Goal: Task Accomplishment & Management: Use online tool/utility

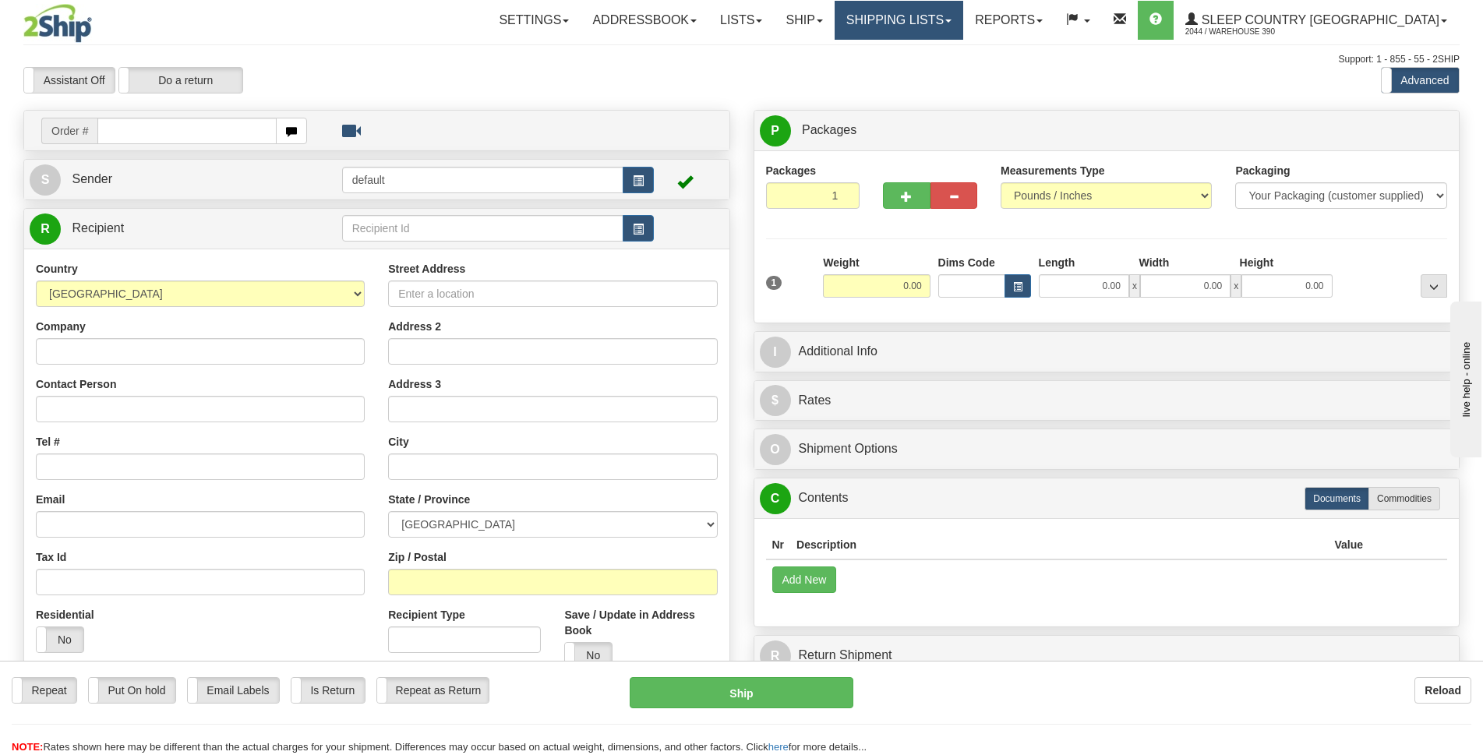
click at [963, 23] on link "Shipping lists" at bounding box center [899, 20] width 129 height 39
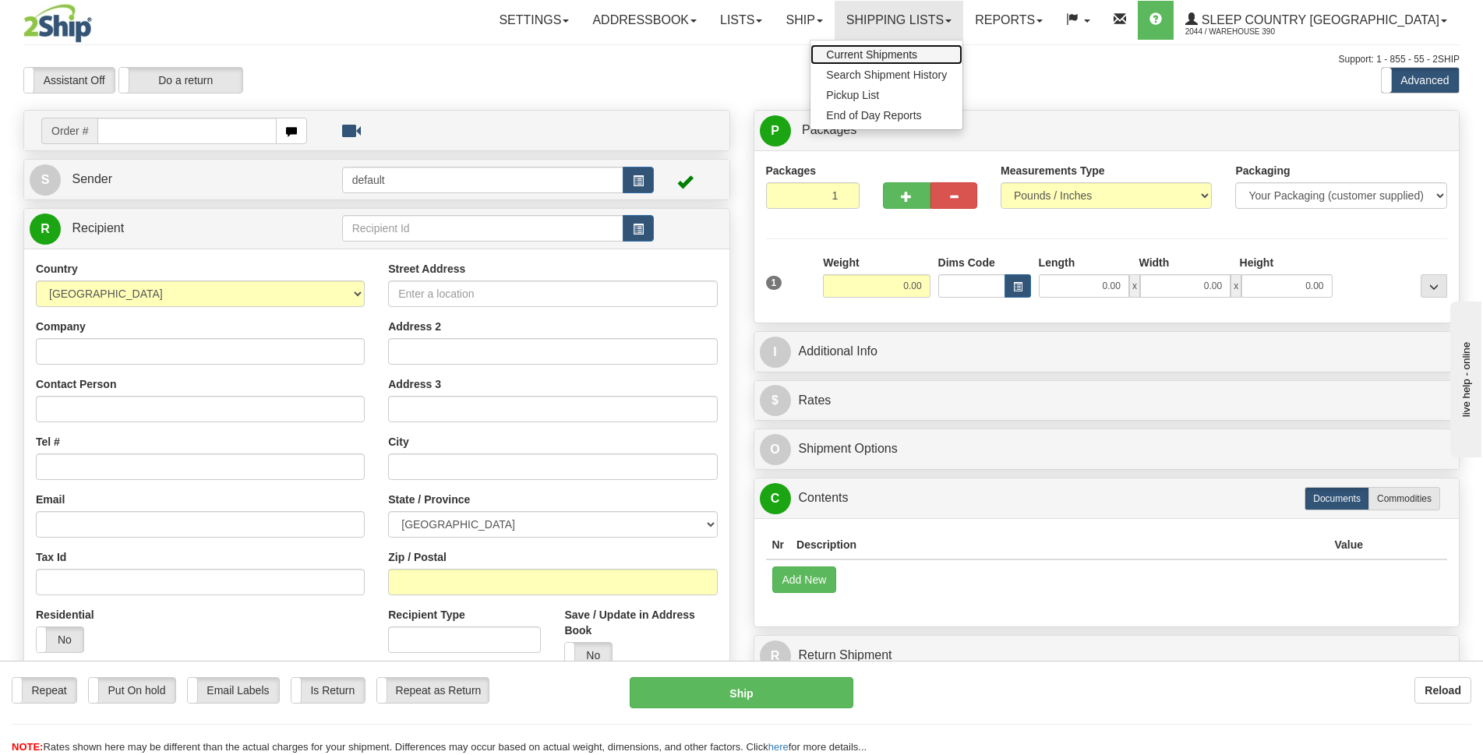
click at [917, 55] on span "Current Shipments" at bounding box center [871, 54] width 91 height 12
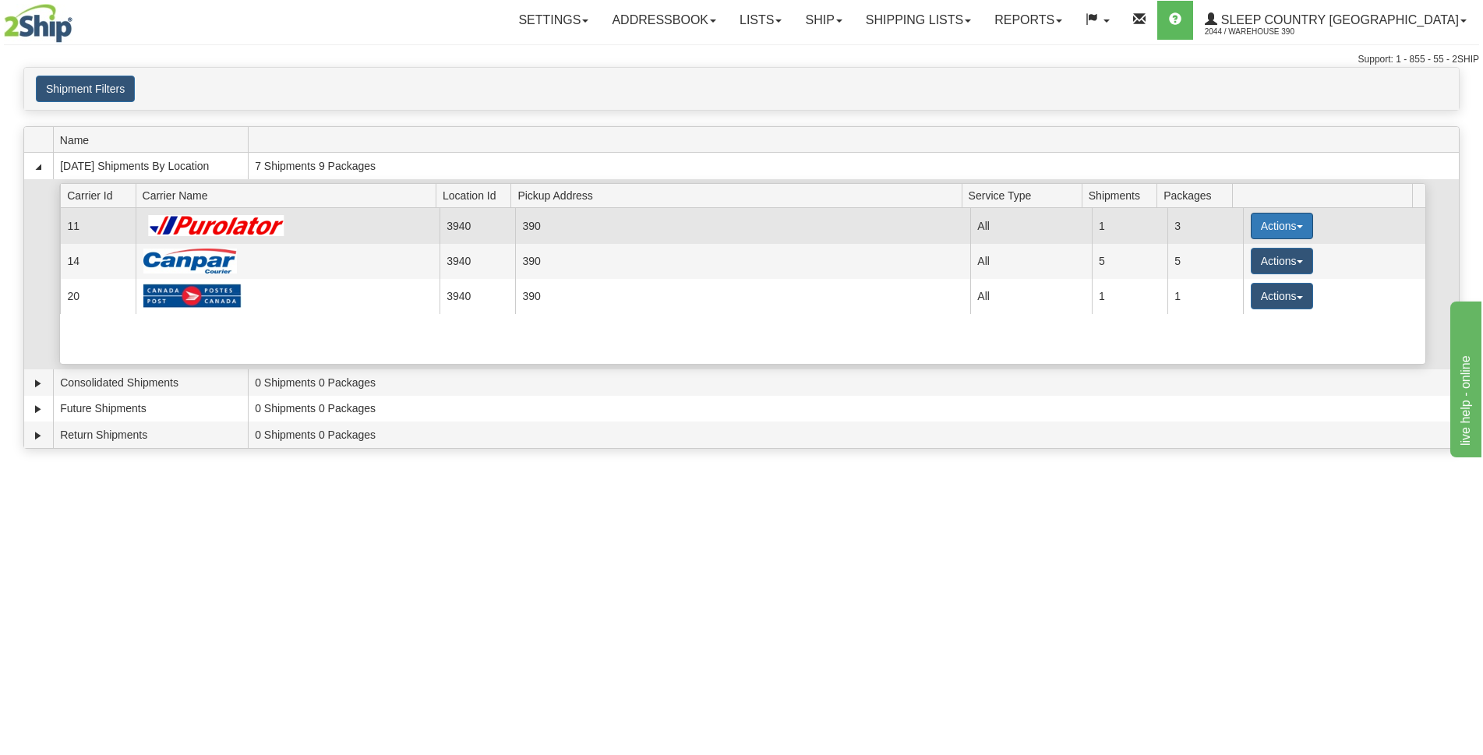
click at [1297, 222] on button "Actions" at bounding box center [1282, 226] width 62 height 26
click at [1238, 298] on span "Pickup" at bounding box center [1223, 295] width 41 height 11
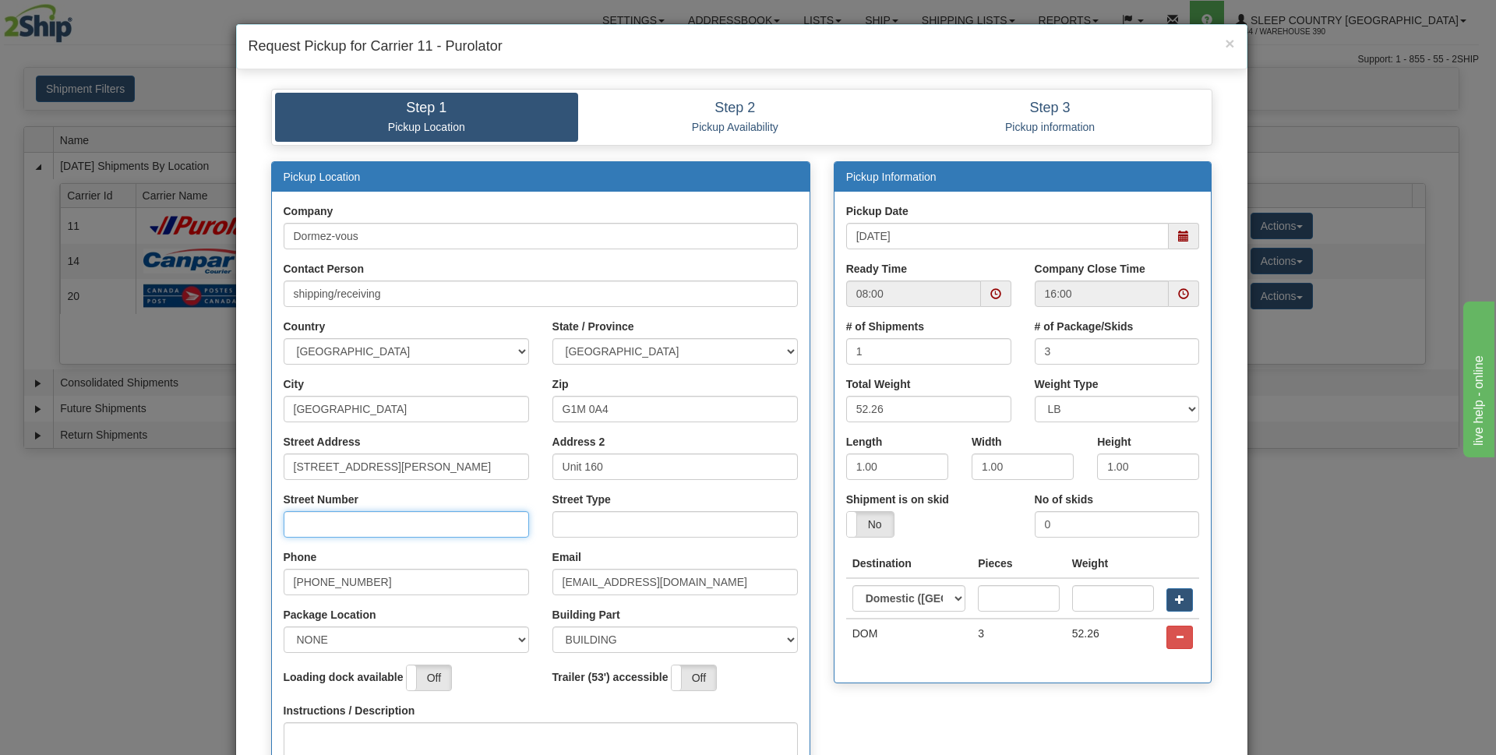
click at [365, 529] on input "Street Number" at bounding box center [406, 524] width 245 height 26
type input "210"
type input "rue"
click at [510, 635] on select "NONE FRONT REAR SIDE" at bounding box center [406, 639] width 245 height 26
select select "2"
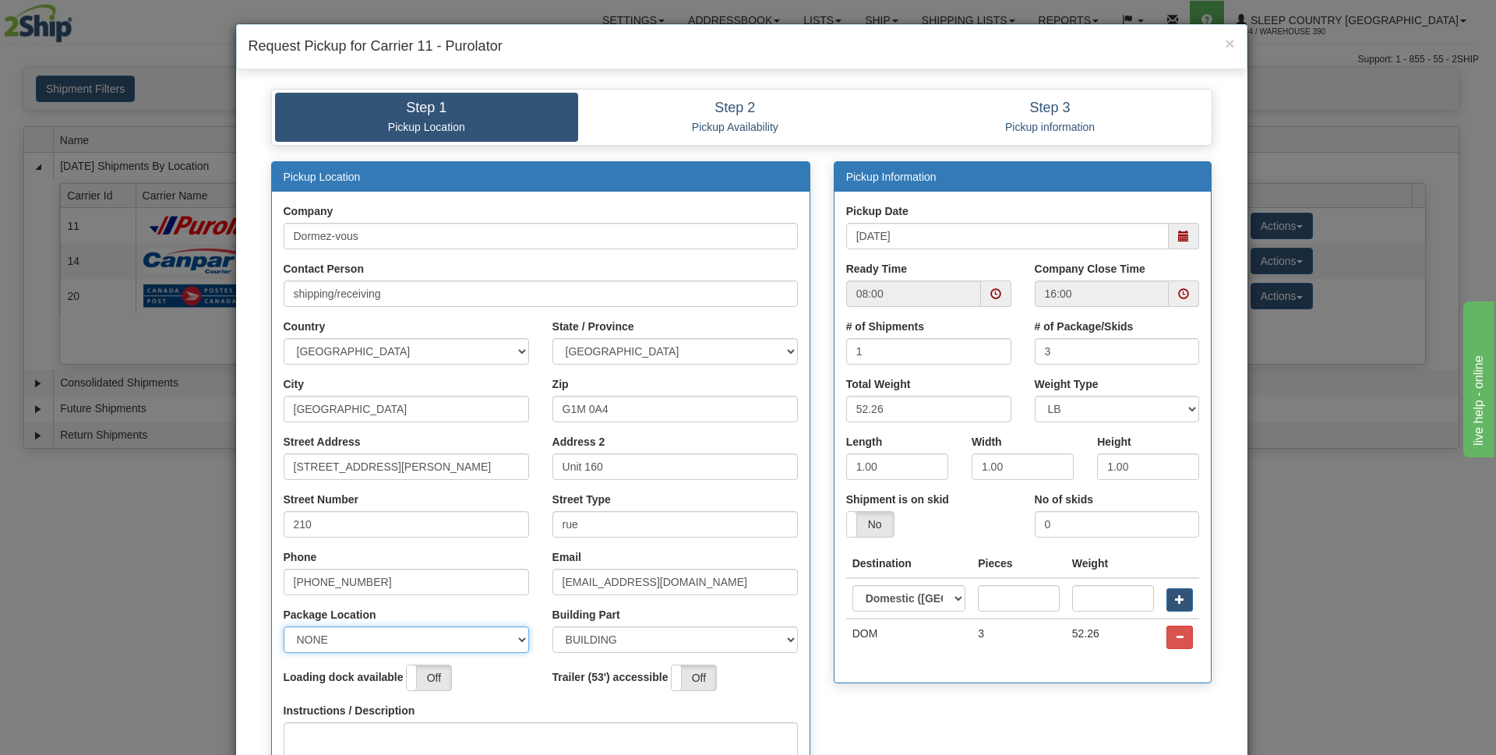
click at [284, 626] on select "NONE FRONT REAR SIDE" at bounding box center [406, 639] width 245 height 26
click at [1178, 296] on span at bounding box center [1183, 293] width 11 height 11
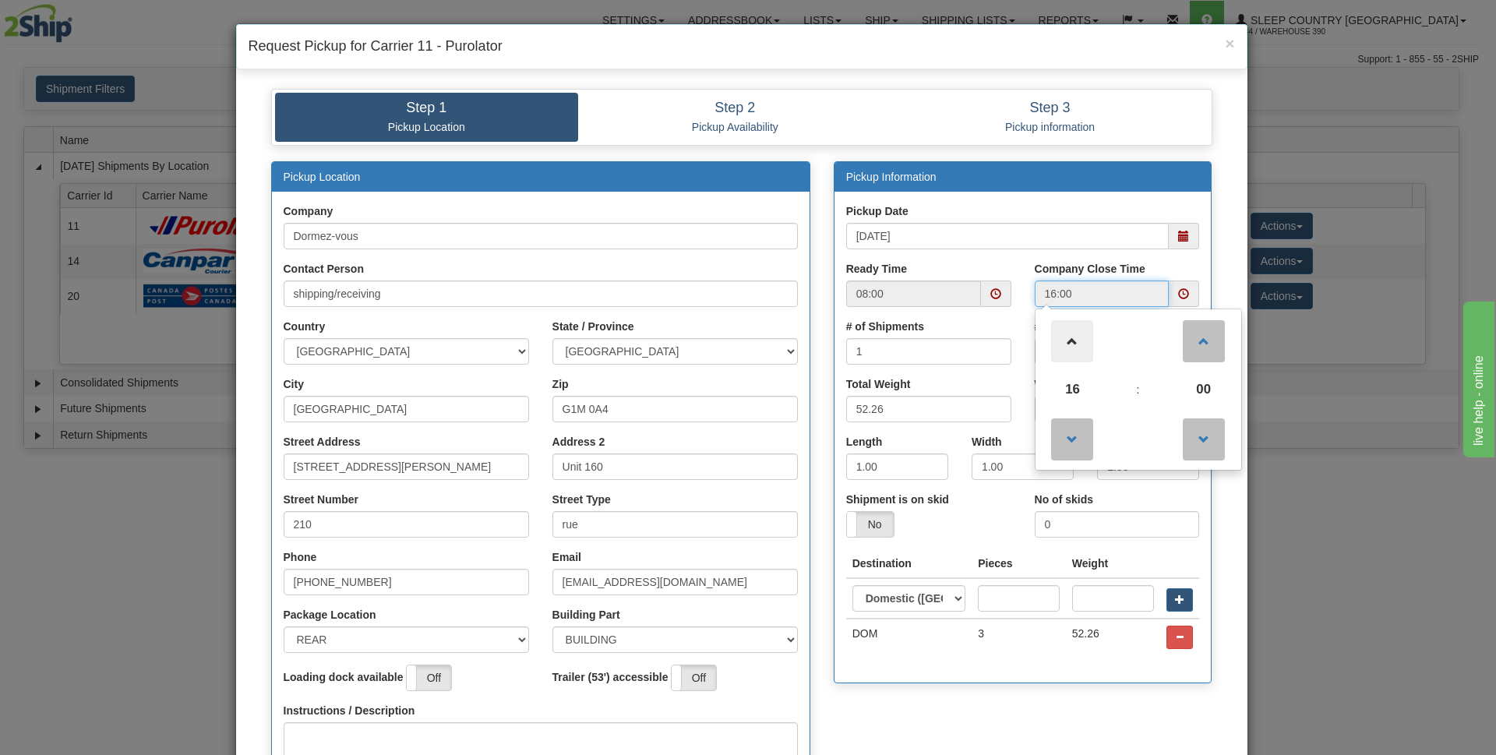
click at [1078, 345] on span at bounding box center [1072, 341] width 42 height 42
type input "18:00"
click at [1205, 498] on div "Pickup Information Pickup Date 09/12/2025 Ready Time 08:00 Company Close Time 1…" at bounding box center [1023, 422] width 379 height 523
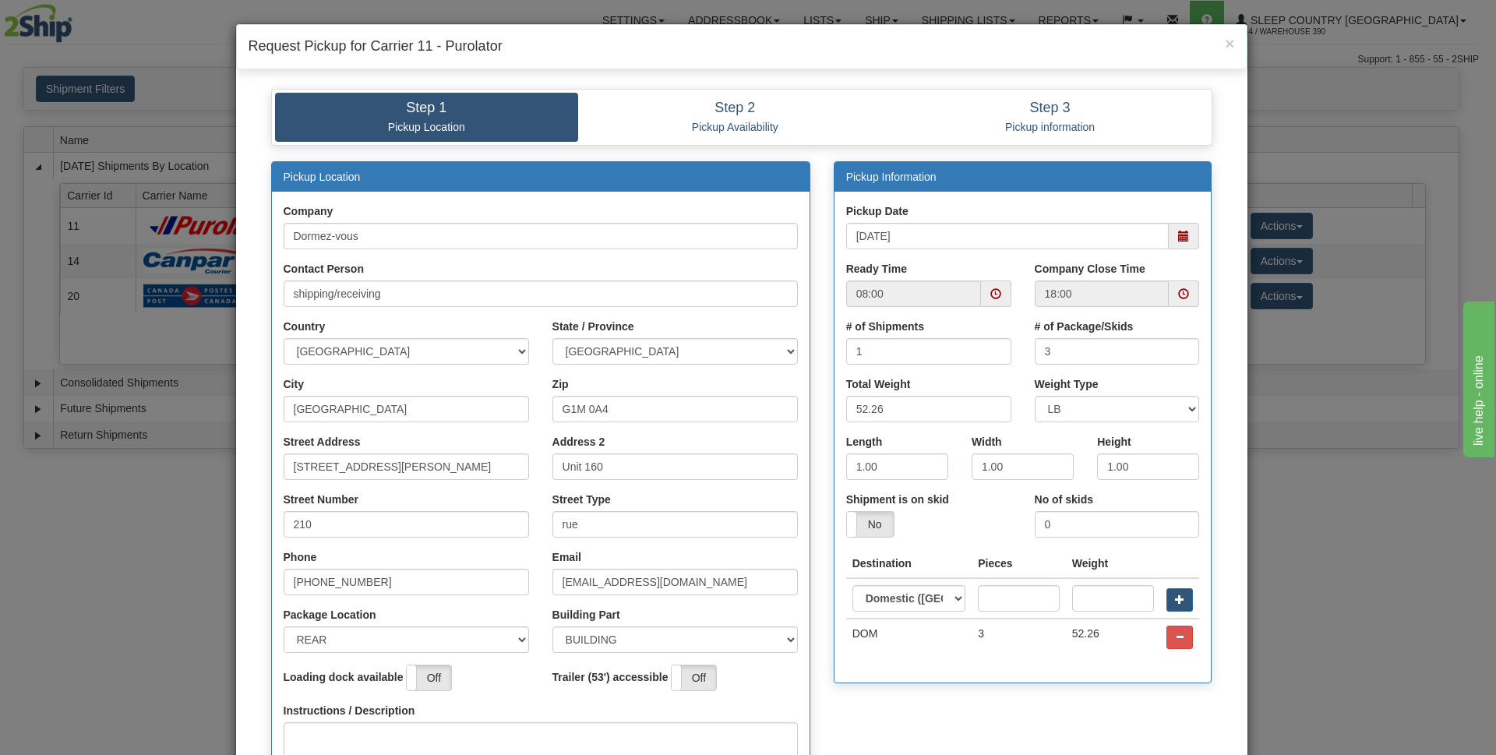
scroll to position [238, 0]
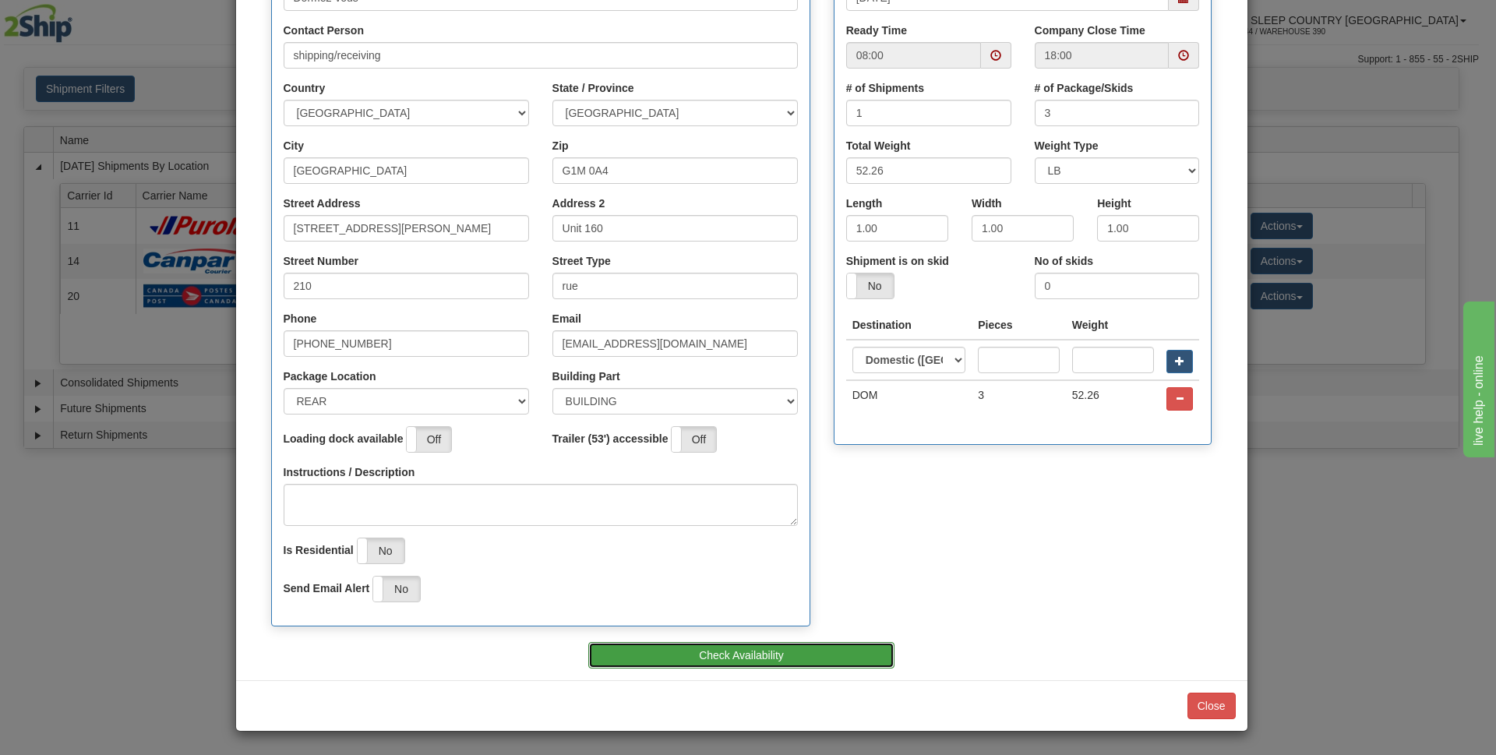
click at [782, 662] on button "Check Availability" at bounding box center [741, 655] width 306 height 26
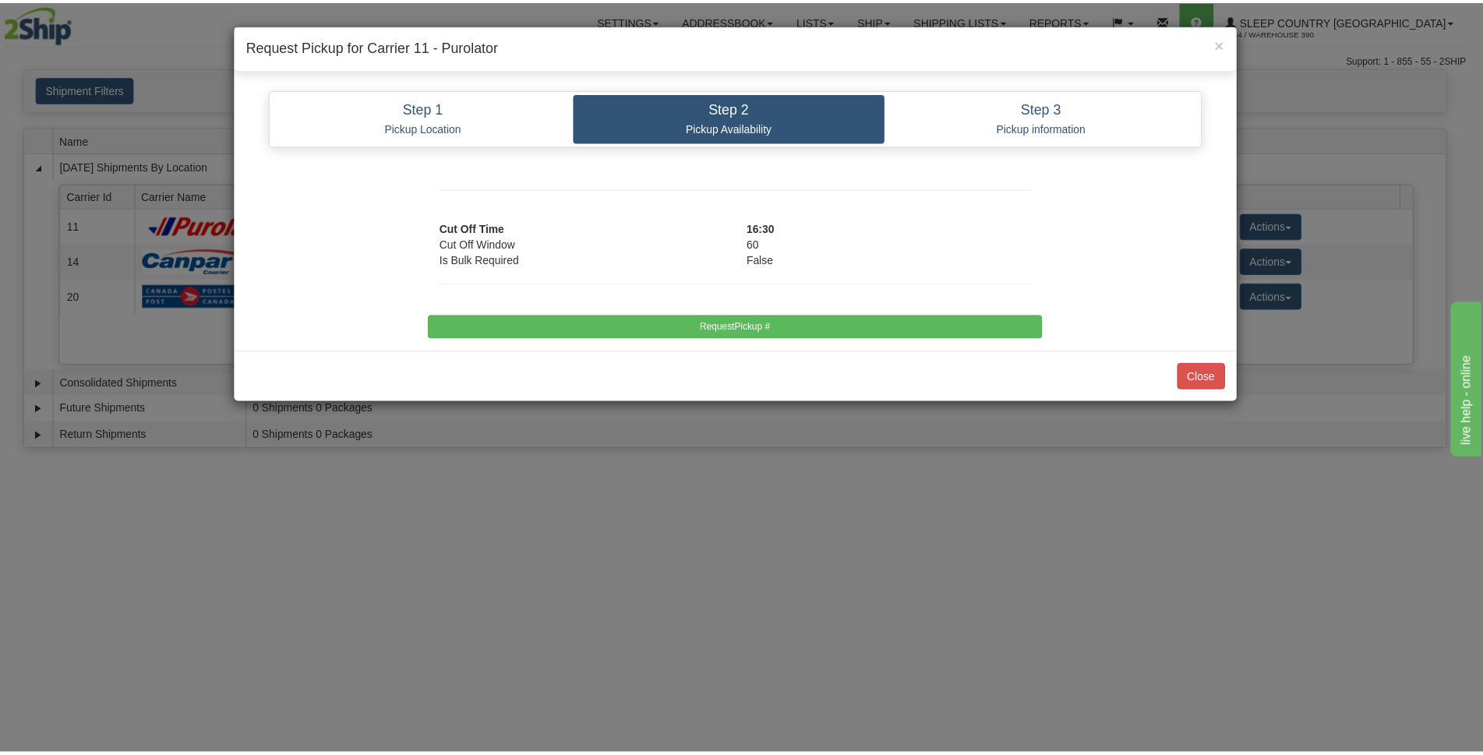
scroll to position [0, 0]
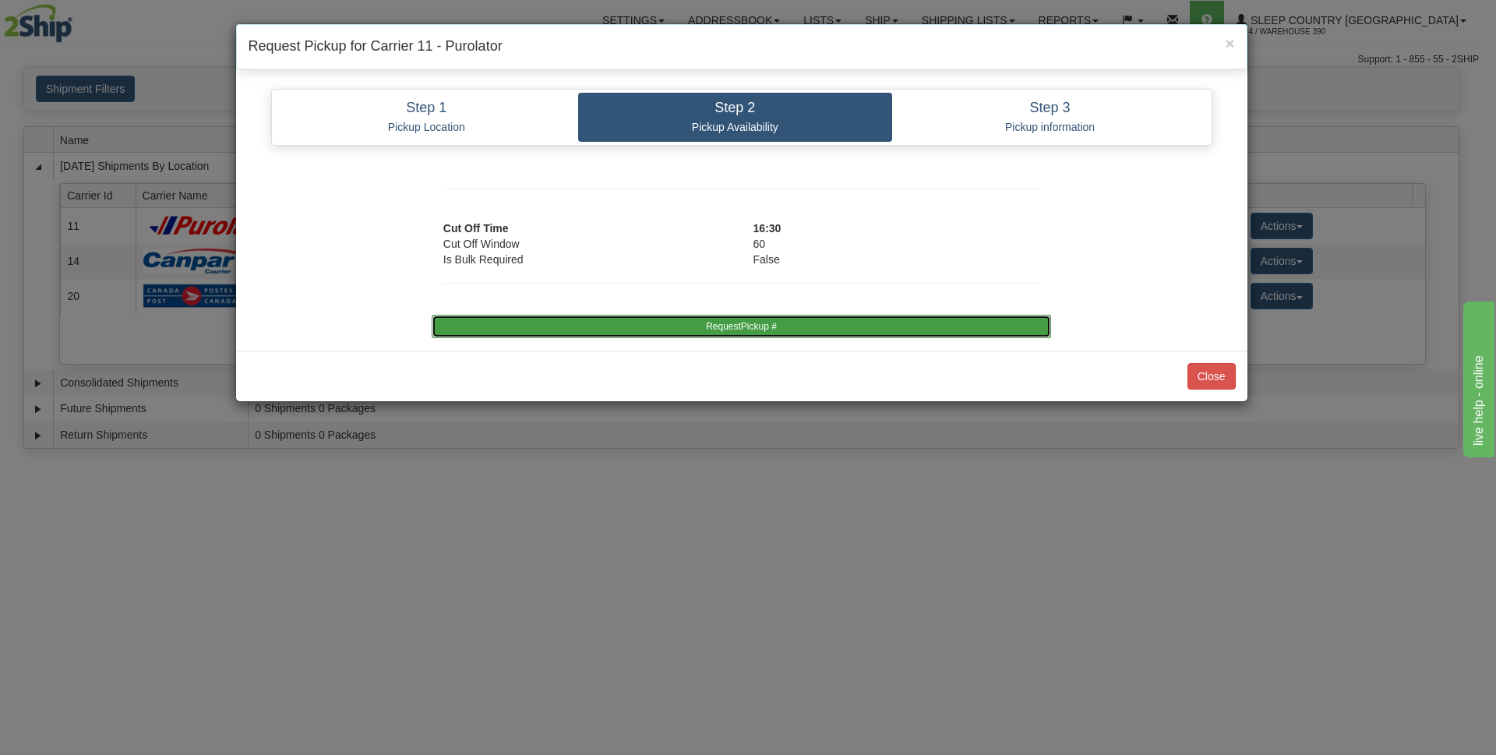
click at [778, 334] on button "RequestPickup #" at bounding box center [741, 326] width 619 height 23
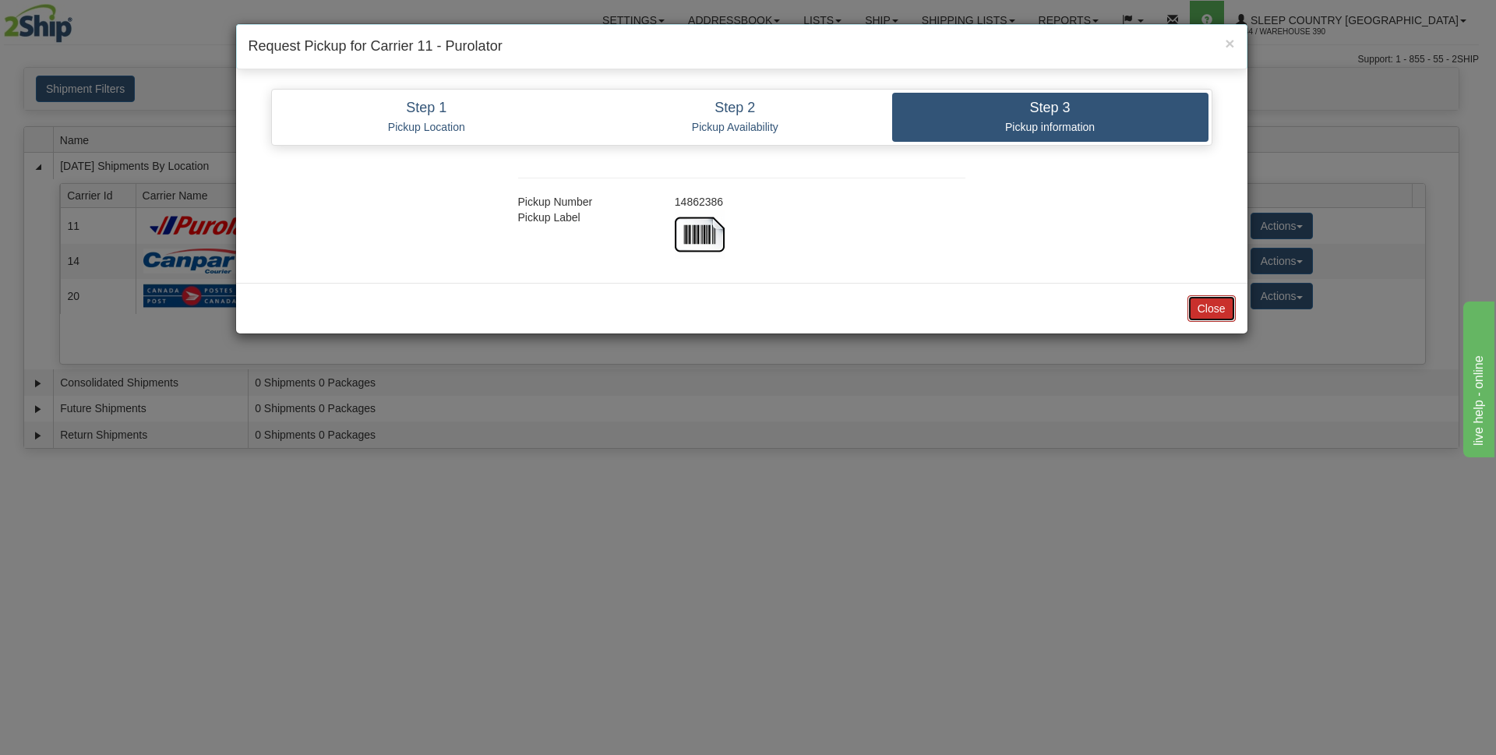
click at [1198, 313] on button "Close" at bounding box center [1212, 308] width 48 height 26
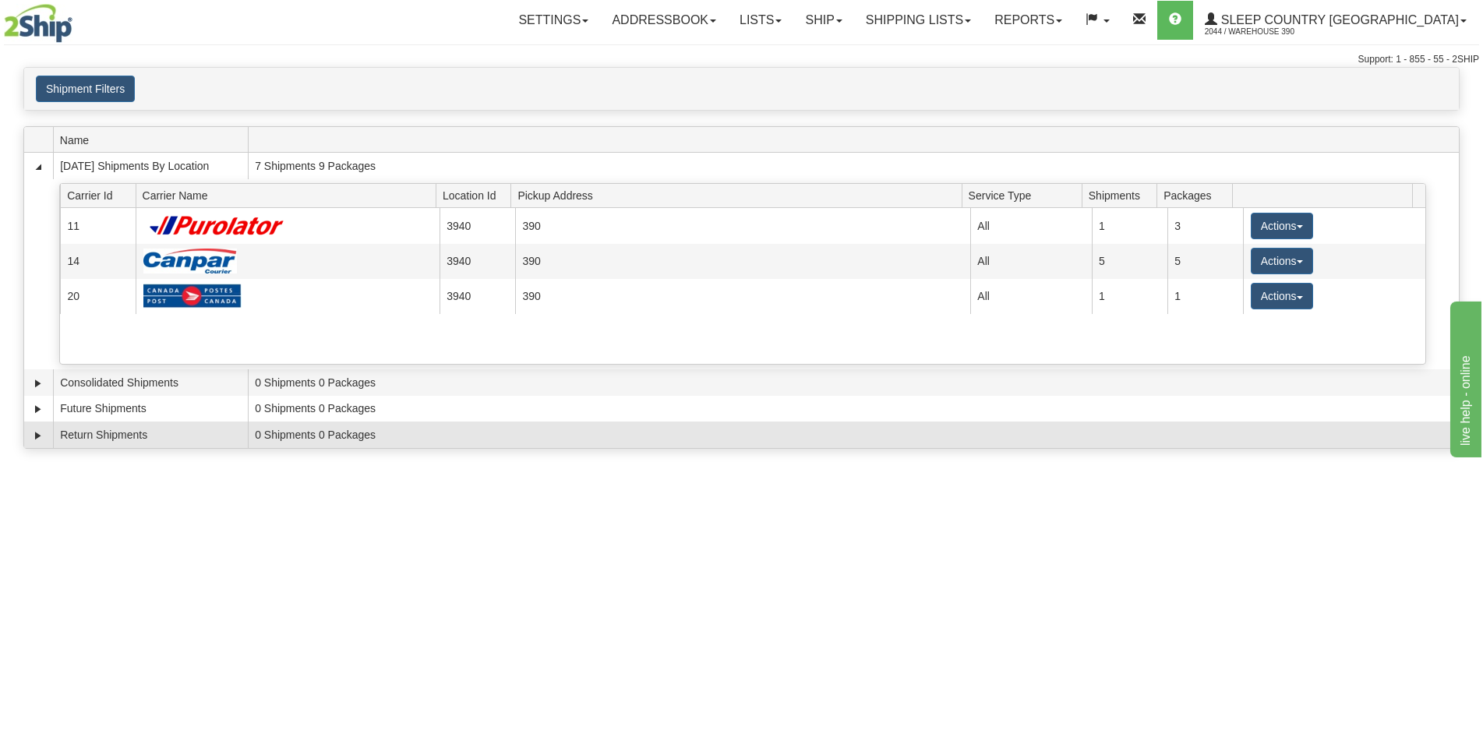
click at [1236, 431] on td "0 Shipments 0 Packages" at bounding box center [853, 435] width 1211 height 26
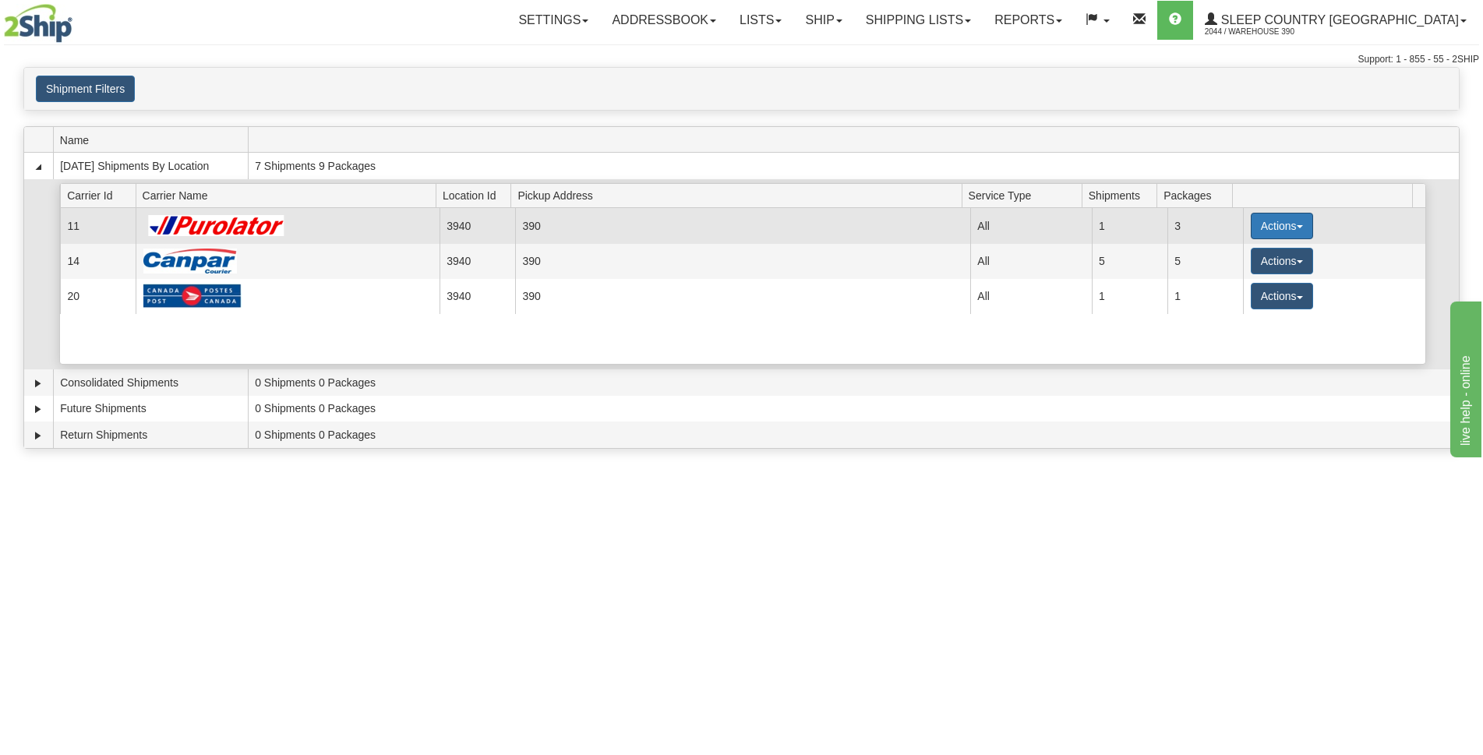
click at [1297, 228] on span "button" at bounding box center [1300, 226] width 6 height 3
click at [1229, 276] on span "Close" at bounding box center [1221, 275] width 36 height 11
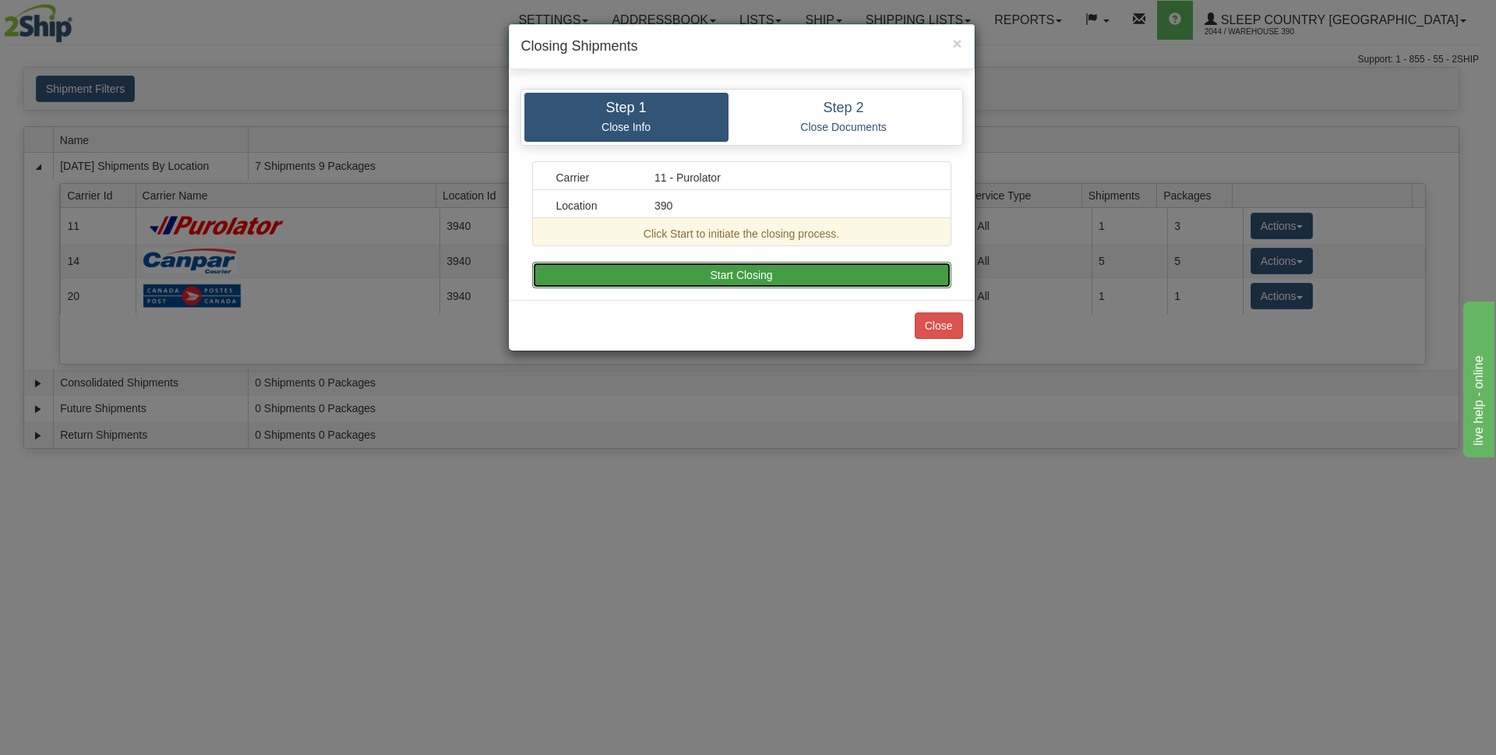
click at [771, 270] on button "Start Closing" at bounding box center [741, 275] width 419 height 26
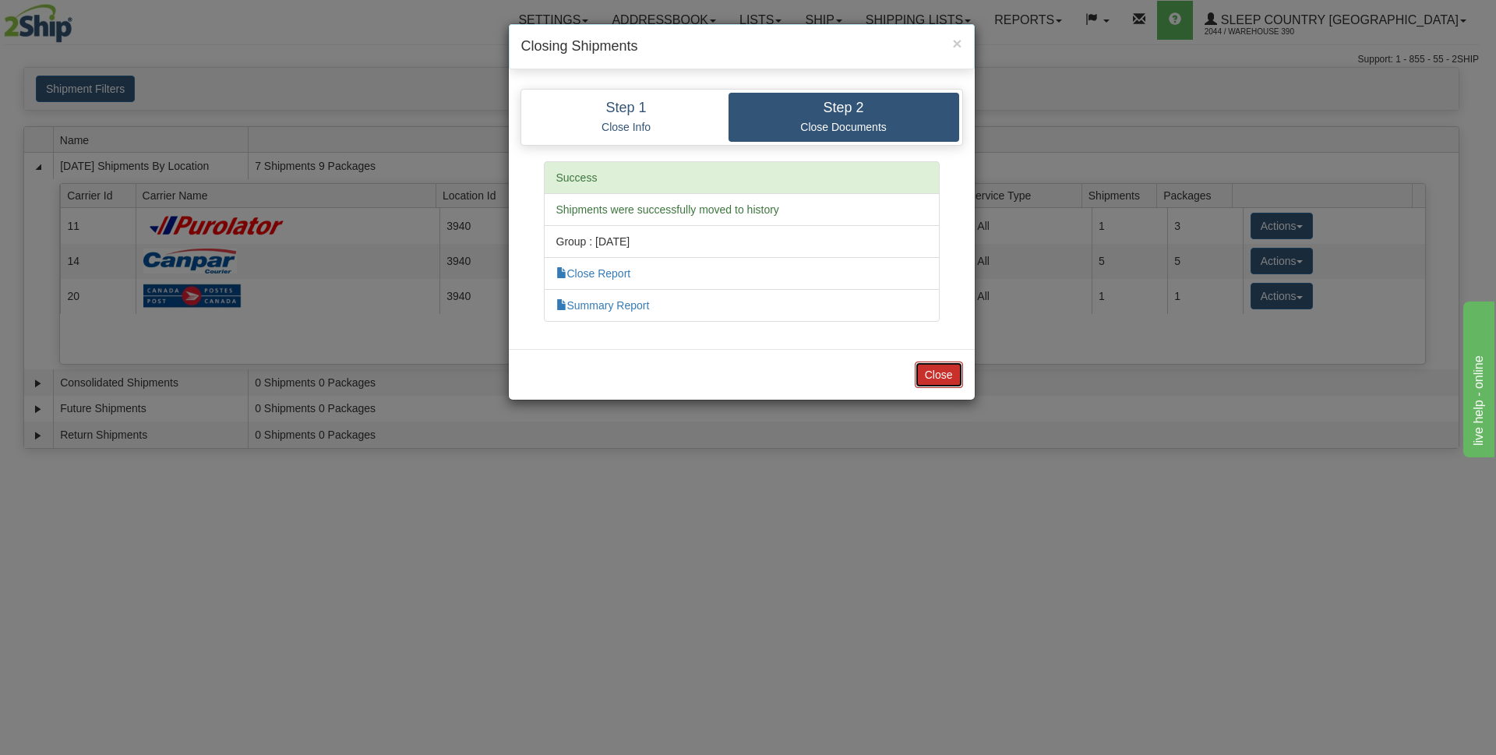
click at [940, 379] on button "Close" at bounding box center [939, 375] width 48 height 26
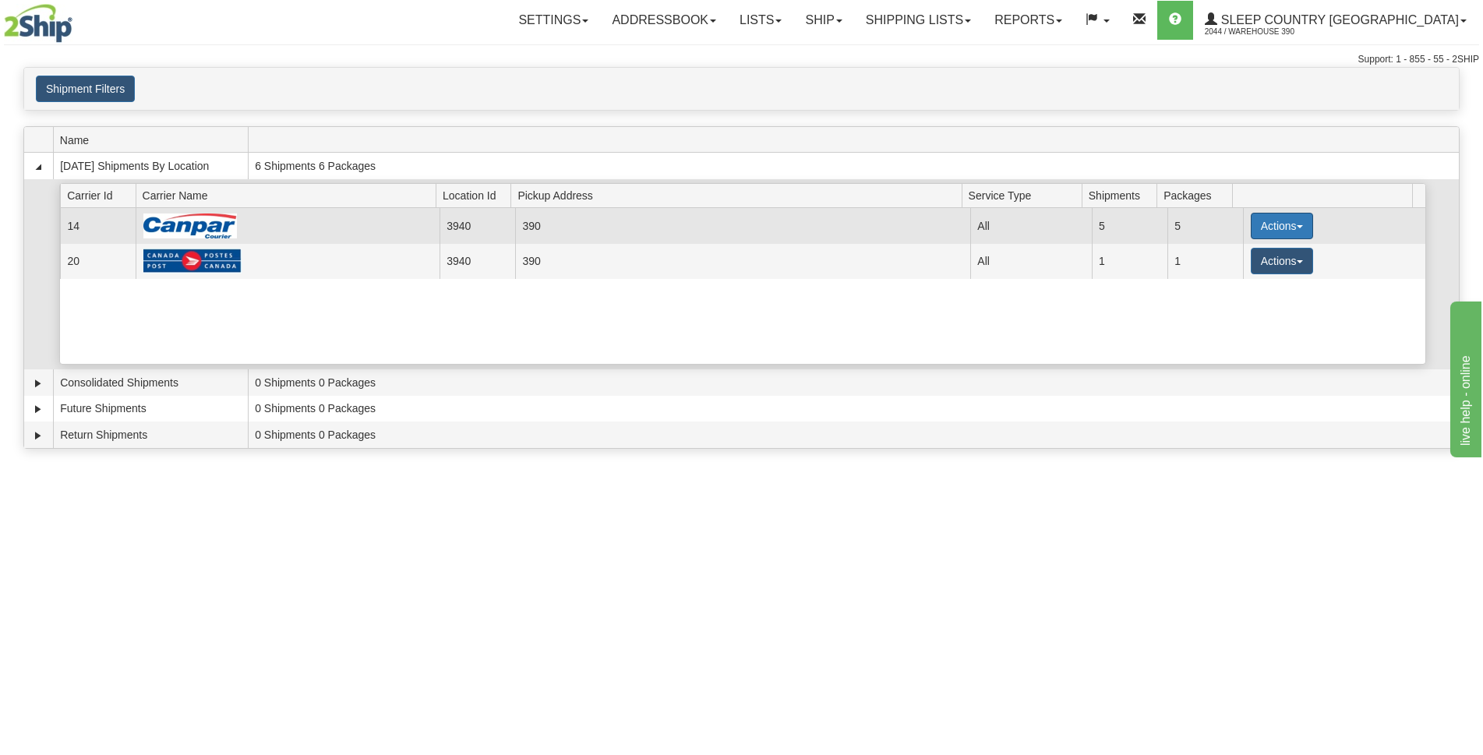
click at [1297, 227] on span "button" at bounding box center [1300, 226] width 6 height 3
click at [1234, 281] on span "Close" at bounding box center [1221, 275] width 36 height 11
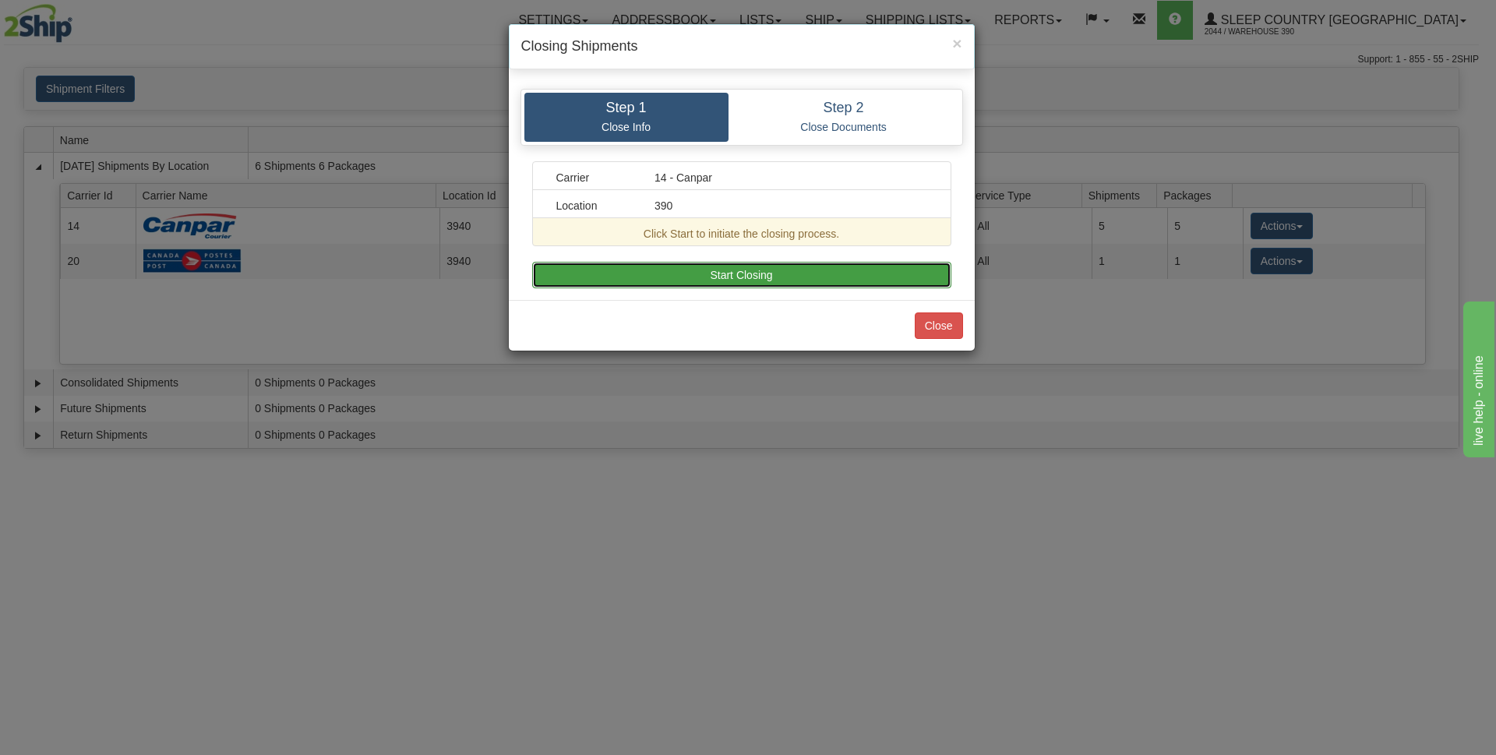
click at [844, 279] on button "Start Closing" at bounding box center [741, 275] width 419 height 26
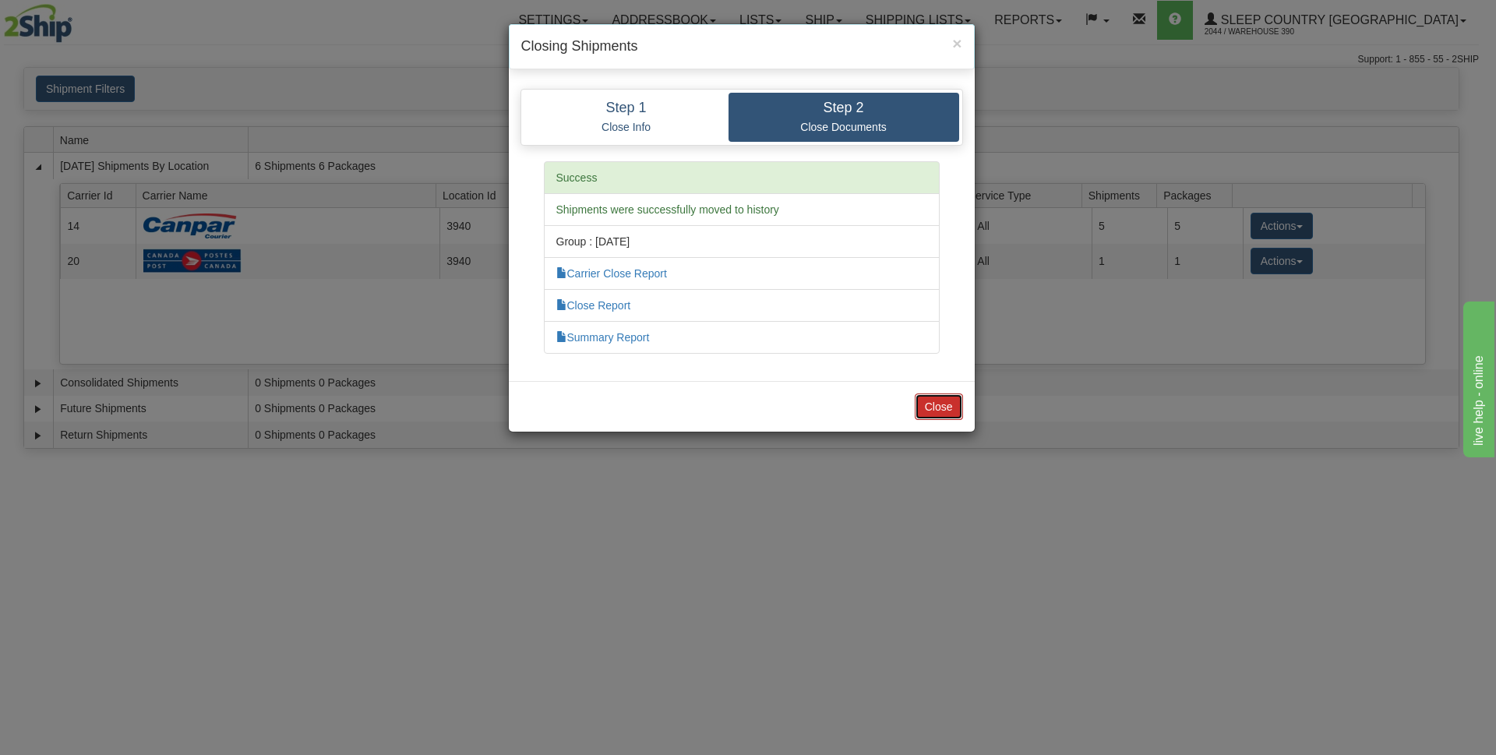
click at [944, 408] on button "Close" at bounding box center [939, 407] width 48 height 26
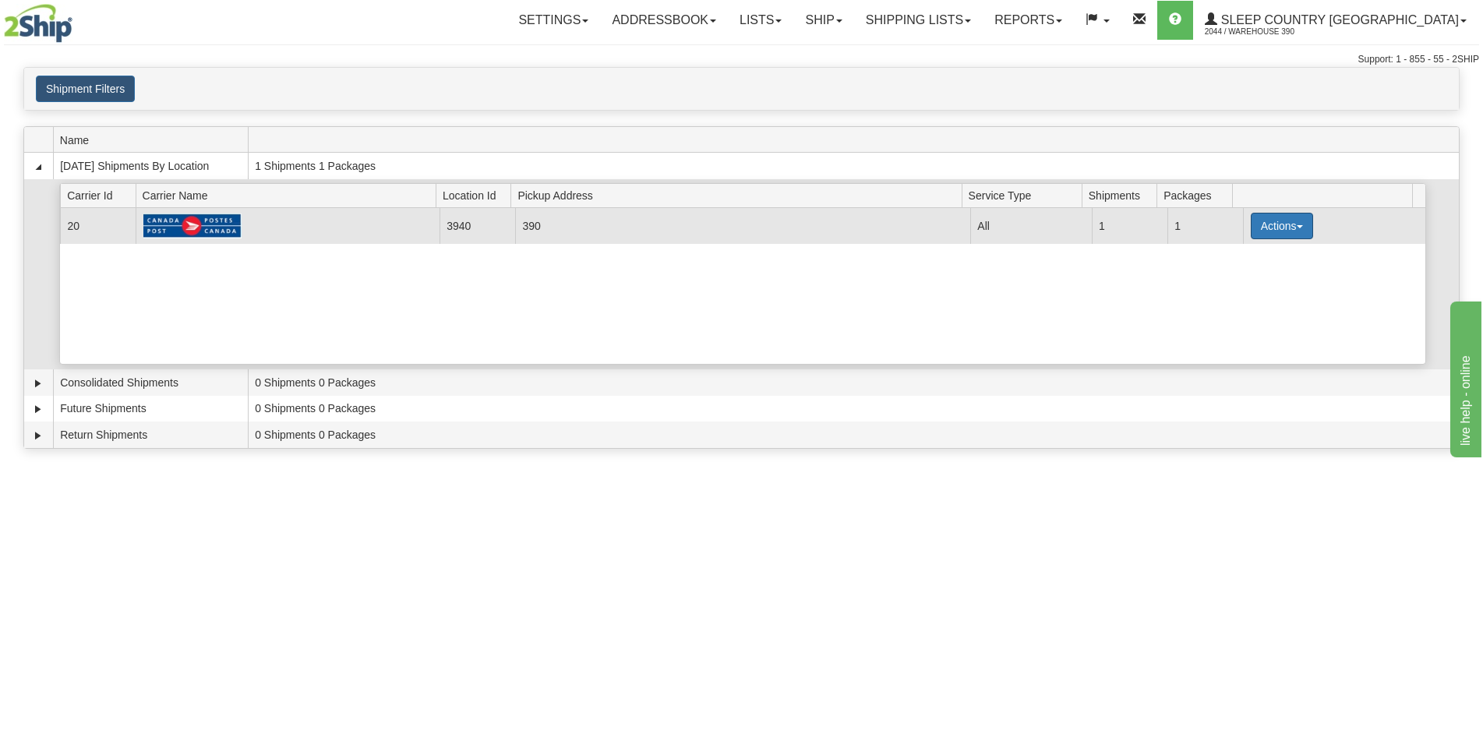
click at [1294, 230] on button "Actions" at bounding box center [1282, 226] width 62 height 26
click at [1230, 277] on span "Close" at bounding box center [1221, 275] width 36 height 11
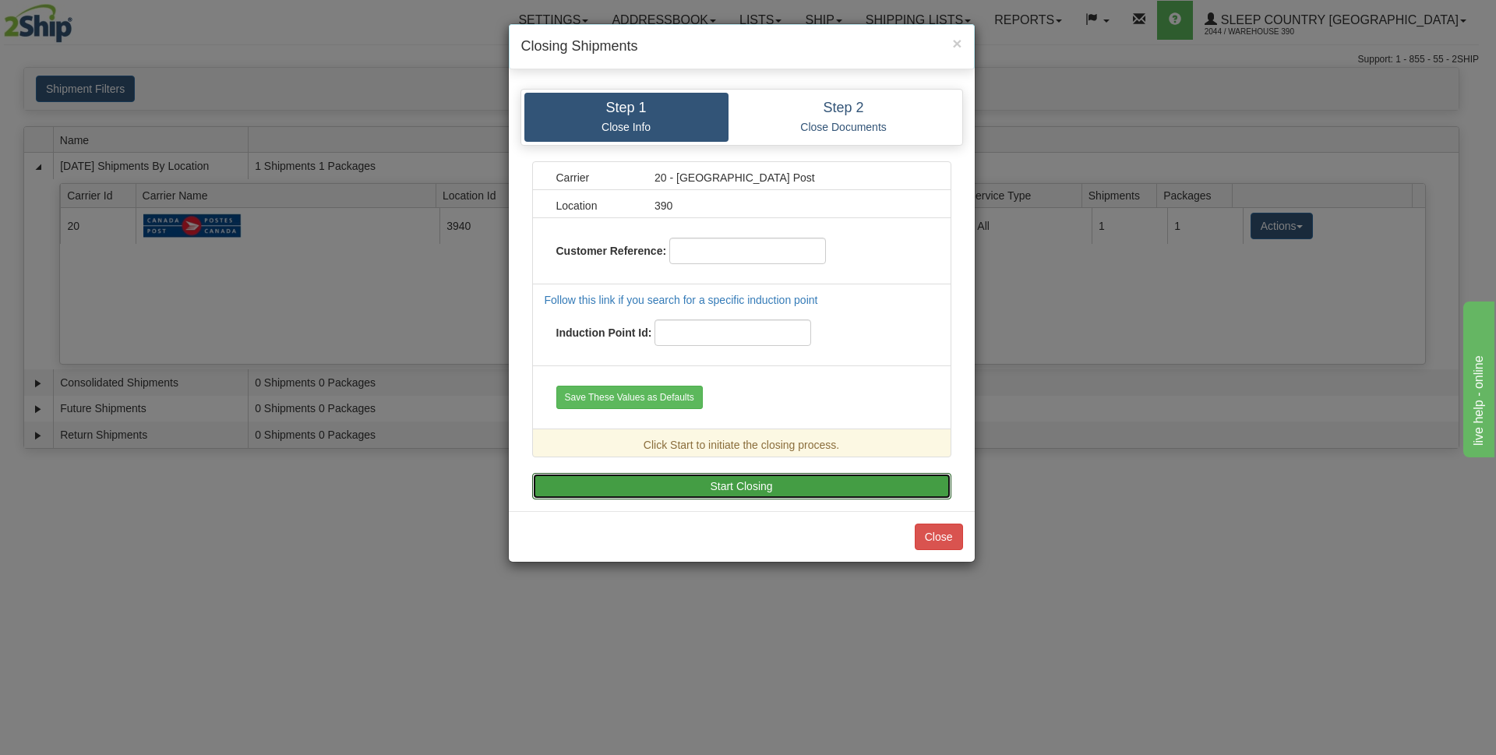
click at [768, 480] on button "Start Closing" at bounding box center [741, 486] width 419 height 26
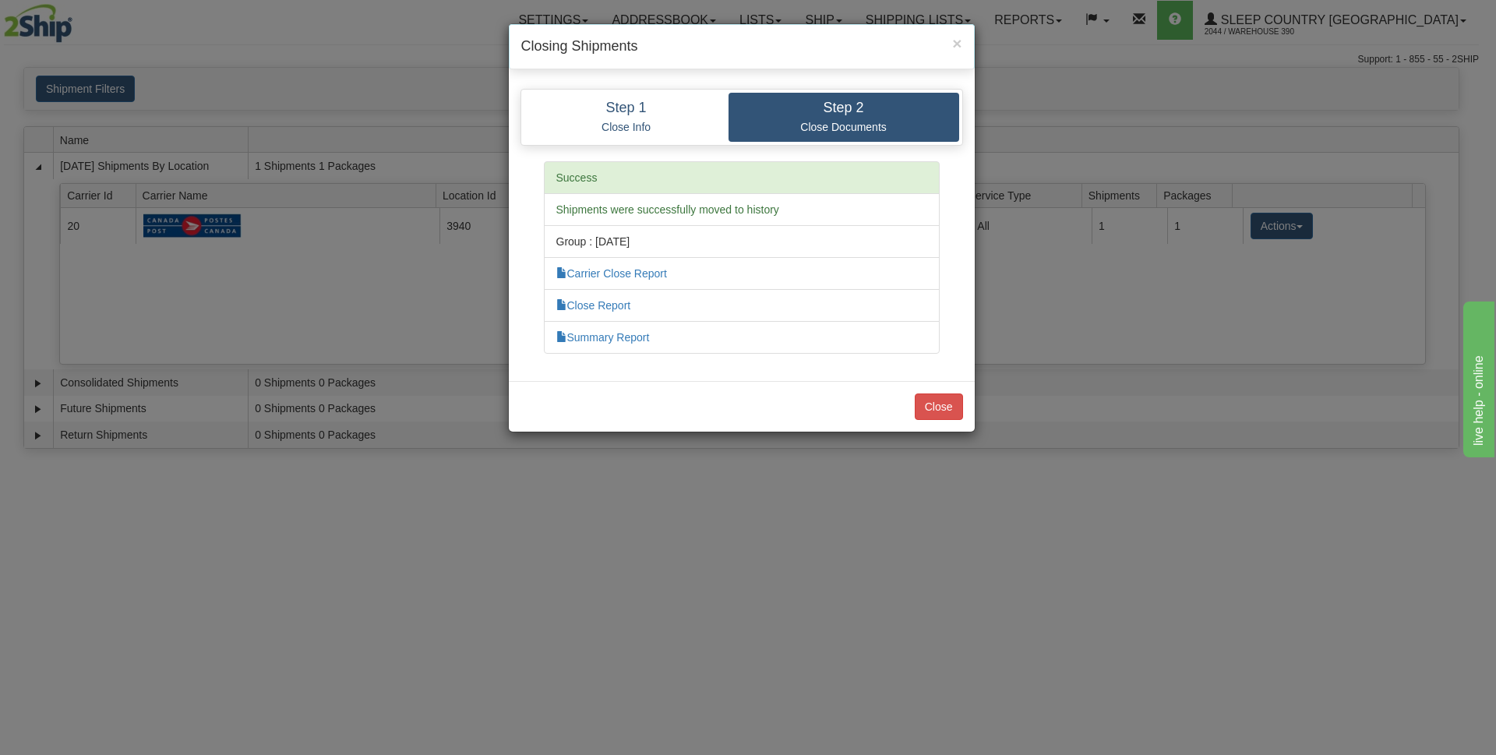
click at [909, 408] on div "Close" at bounding box center [742, 406] width 466 height 51
click at [930, 406] on button "Close" at bounding box center [939, 407] width 48 height 26
